Goal: Information Seeking & Learning: Learn about a topic

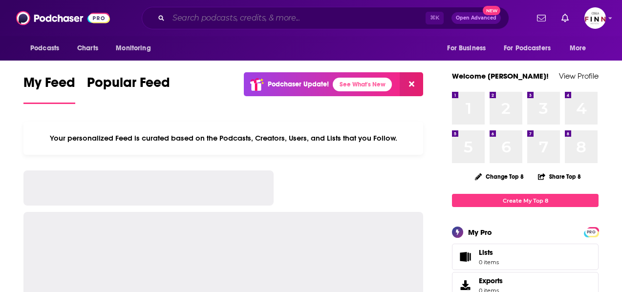
click at [227, 17] on input "Search podcasts, credits, & more..." at bounding box center [297, 18] width 257 height 16
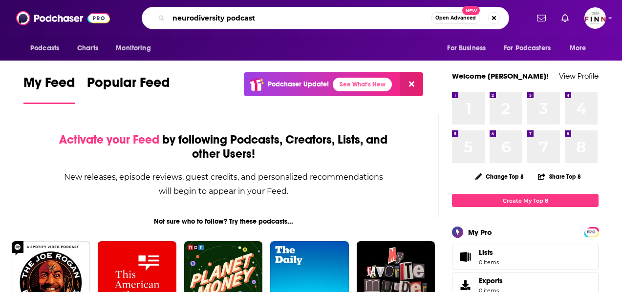
type input "neurodiversity podcast"
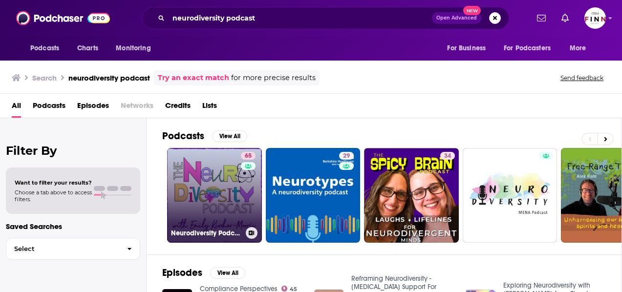
click at [171, 186] on link "65 Neurodiversity Podcast" at bounding box center [214, 195] width 95 height 95
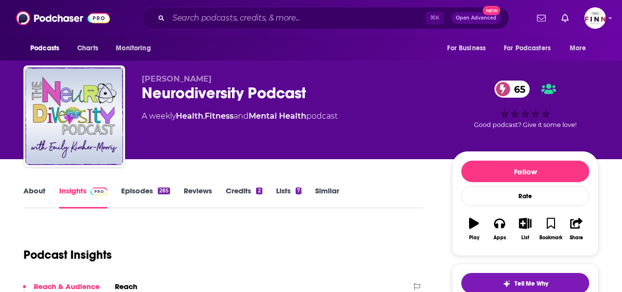
click at [45, 186] on link "About" at bounding box center [34, 197] width 22 height 22
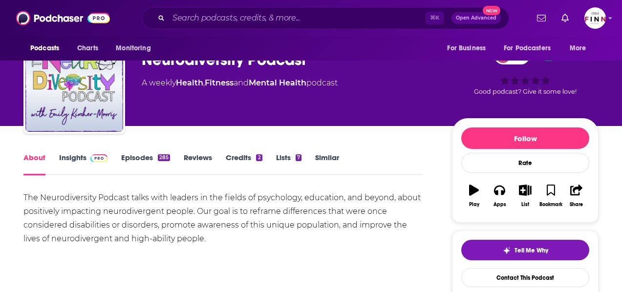
scroll to position [39, 0]
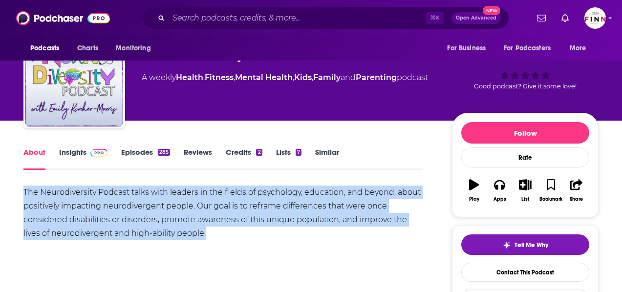
drag, startPoint x: 341, startPoint y: 199, endPoint x: 76, endPoint y: 161, distance: 267.7
copy div "The Neurodiversity Podcast talks with leaders in the fields of psychology, educ…"
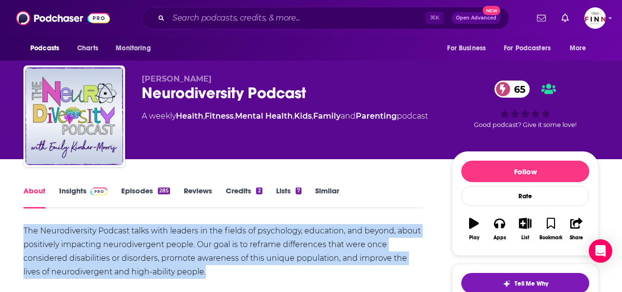
click at [108, 186] on link "Insights" at bounding box center [83, 197] width 48 height 22
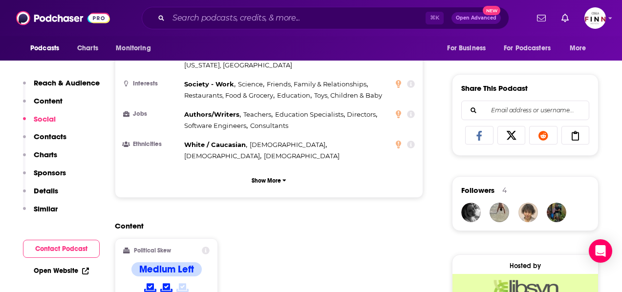
scroll to position [574, 0]
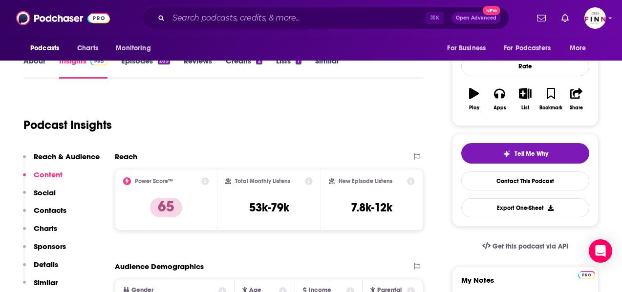
scroll to position [0, 0]
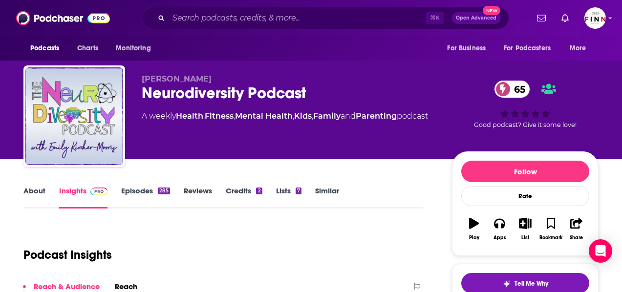
click at [45, 186] on link "About" at bounding box center [34, 197] width 22 height 22
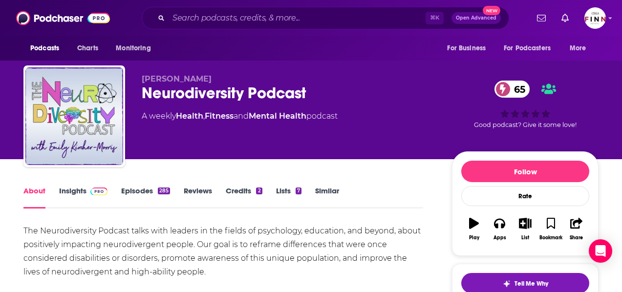
click at [169, 186] on link "Episodes 285" at bounding box center [145, 197] width 49 height 22
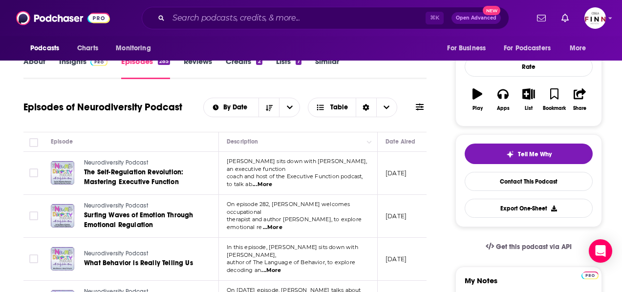
scroll to position [132, 0]
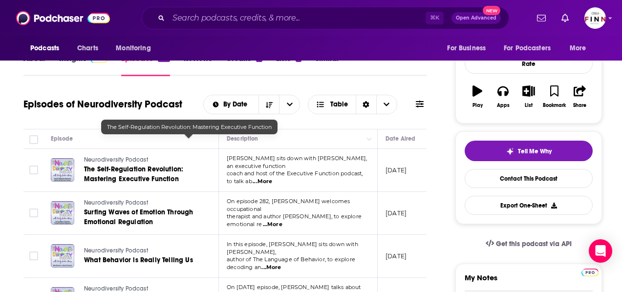
click at [201, 165] on link "The Self-Regulation Revolution: Mastering Executive Function" at bounding box center [142, 175] width 117 height 20
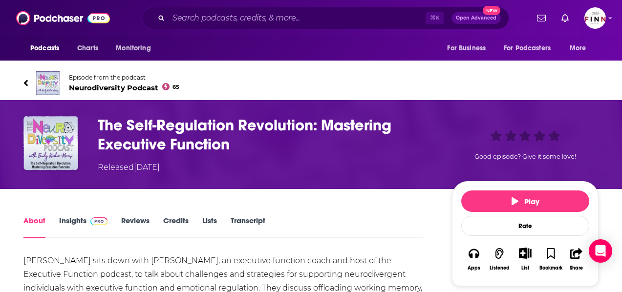
click at [108, 216] on link "Insights" at bounding box center [83, 227] width 48 height 22
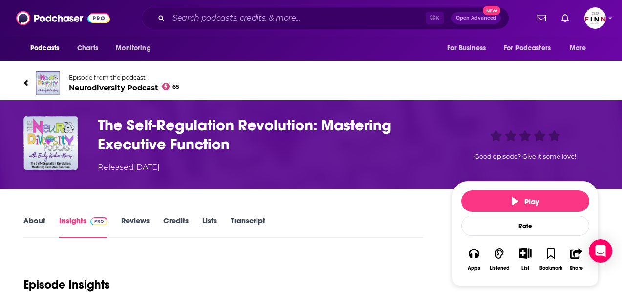
click at [150, 216] on link "Reviews" at bounding box center [135, 227] width 28 height 22
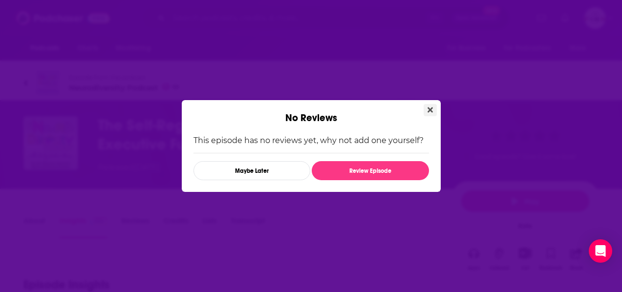
click at [424, 111] on button "Close" at bounding box center [430, 110] width 13 height 12
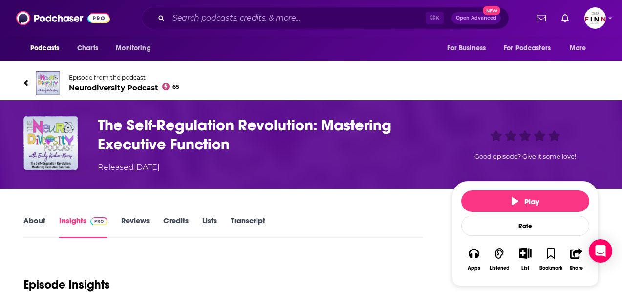
click at [45, 216] on link "About" at bounding box center [34, 227] width 22 height 22
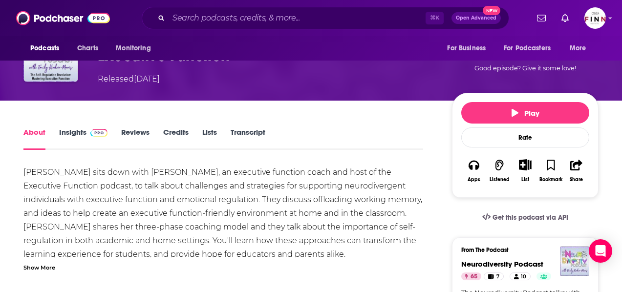
scroll to position [49, 0]
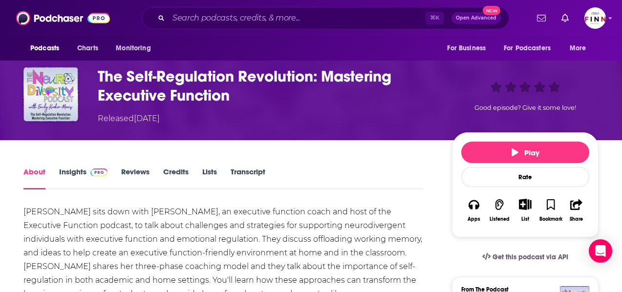
click at [150, 167] on link "Reviews" at bounding box center [135, 178] width 28 height 22
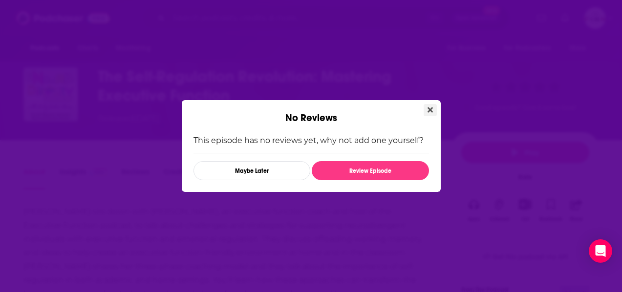
click at [428, 113] on icon "Close" at bounding box center [430, 110] width 5 height 5
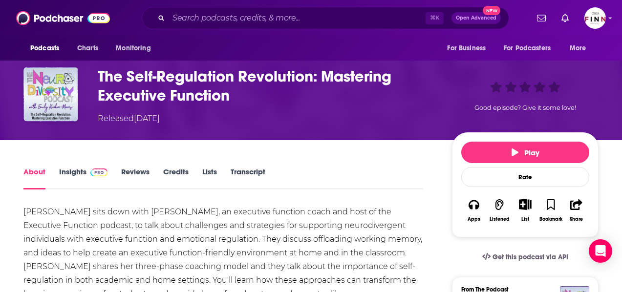
scroll to position [49, 0]
click at [108, 167] on link "Insights" at bounding box center [83, 178] width 48 height 22
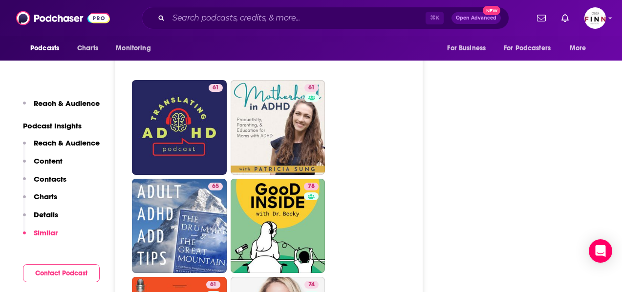
scroll to position [2162, 0]
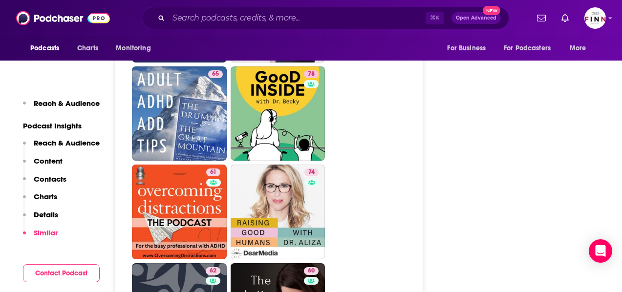
click at [100, 138] on button "Reach & Audience" at bounding box center [61, 147] width 77 height 18
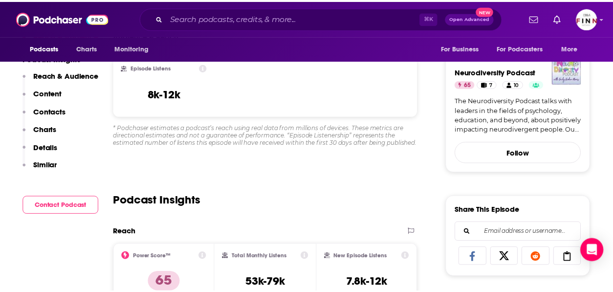
scroll to position [0, 0]
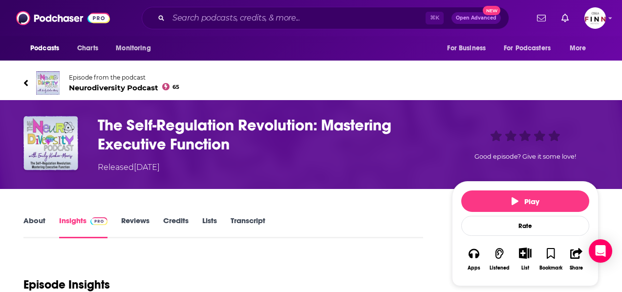
click at [150, 216] on link "Reviews" at bounding box center [135, 227] width 28 height 22
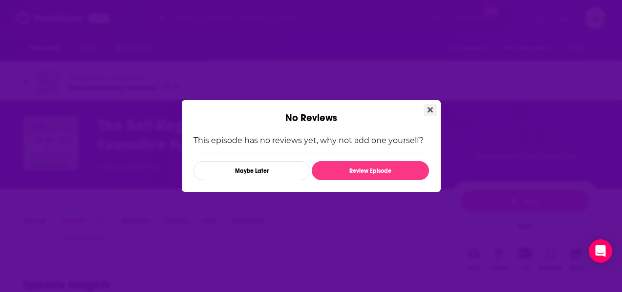
click at [424, 116] on button "Close" at bounding box center [430, 110] width 13 height 12
